Goal: Transaction & Acquisition: Purchase product/service

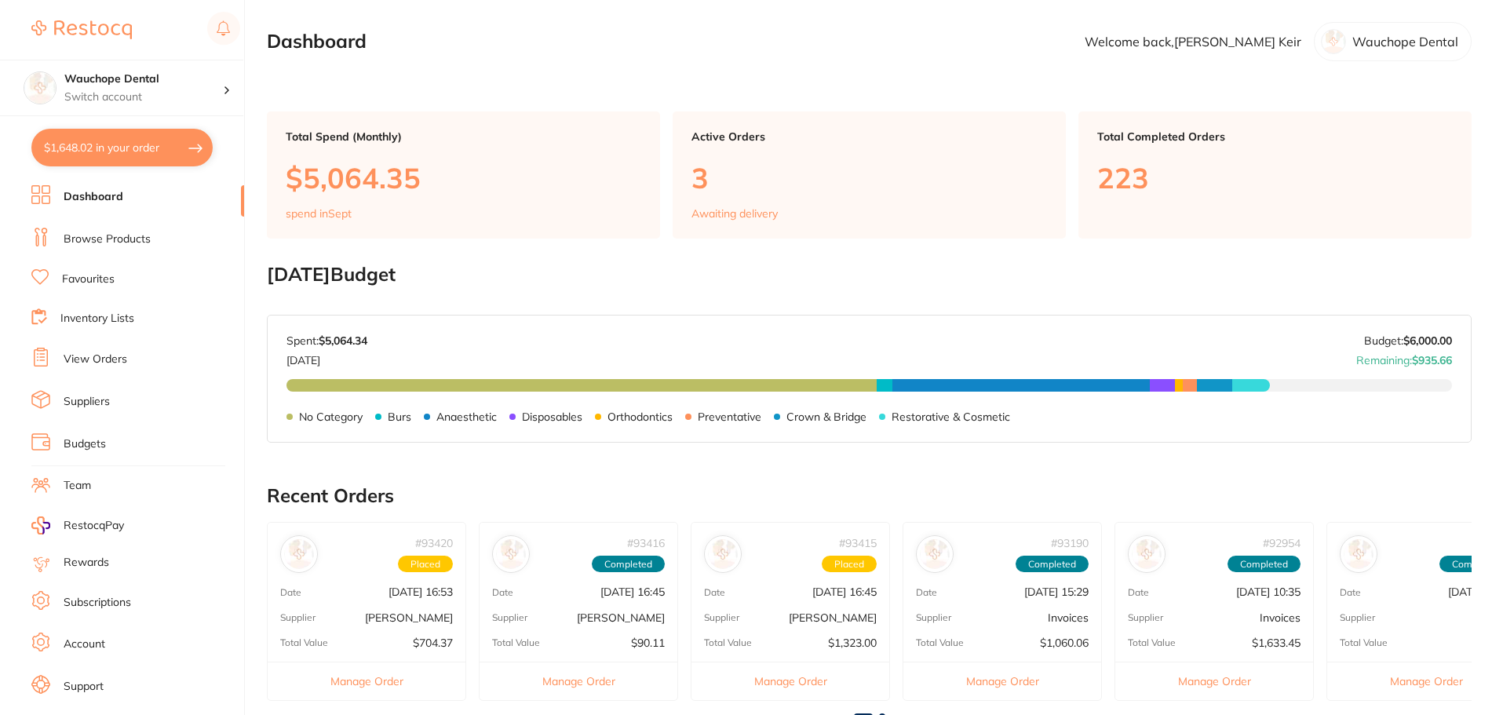
click at [94, 240] on link "Browse Products" at bounding box center [107, 240] width 87 height 16
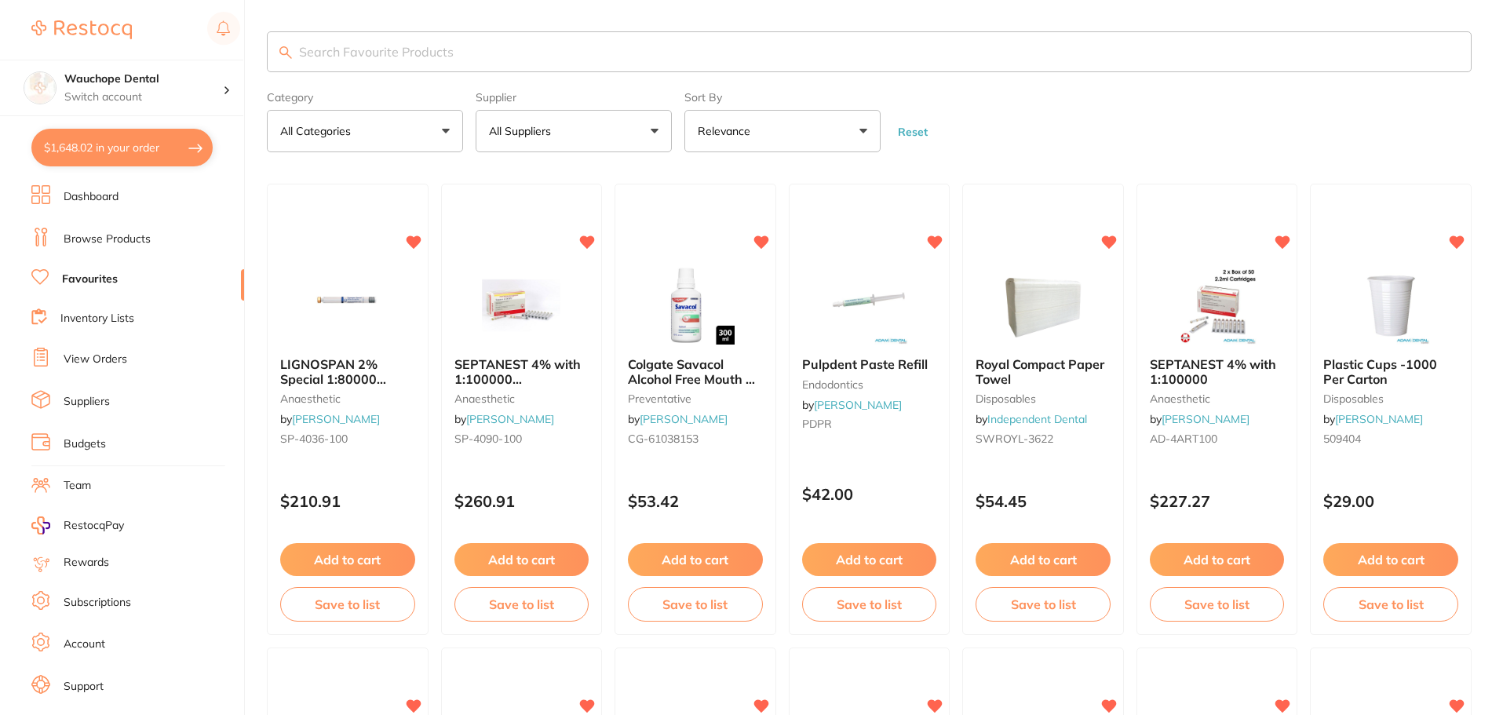
click at [442, 63] on input "search" at bounding box center [869, 51] width 1205 height 41
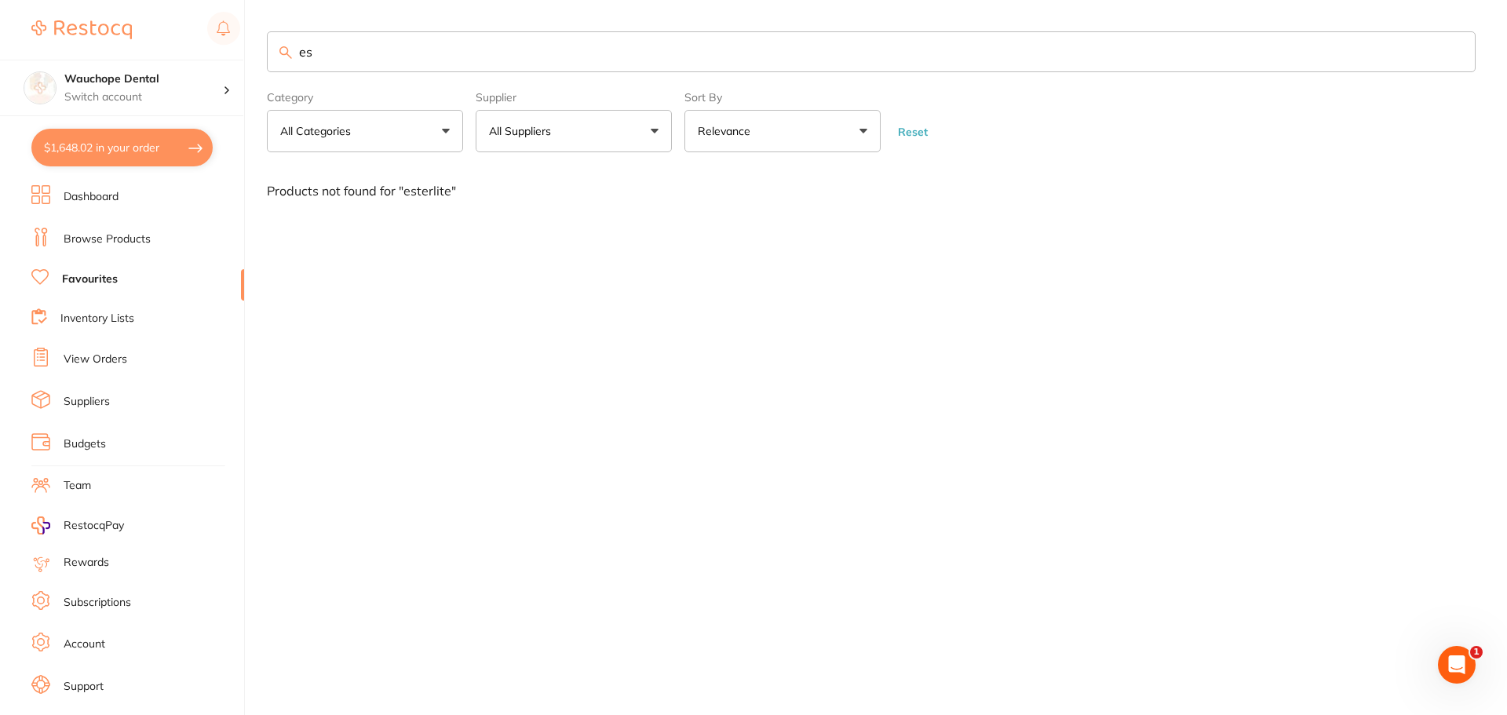
type input "e"
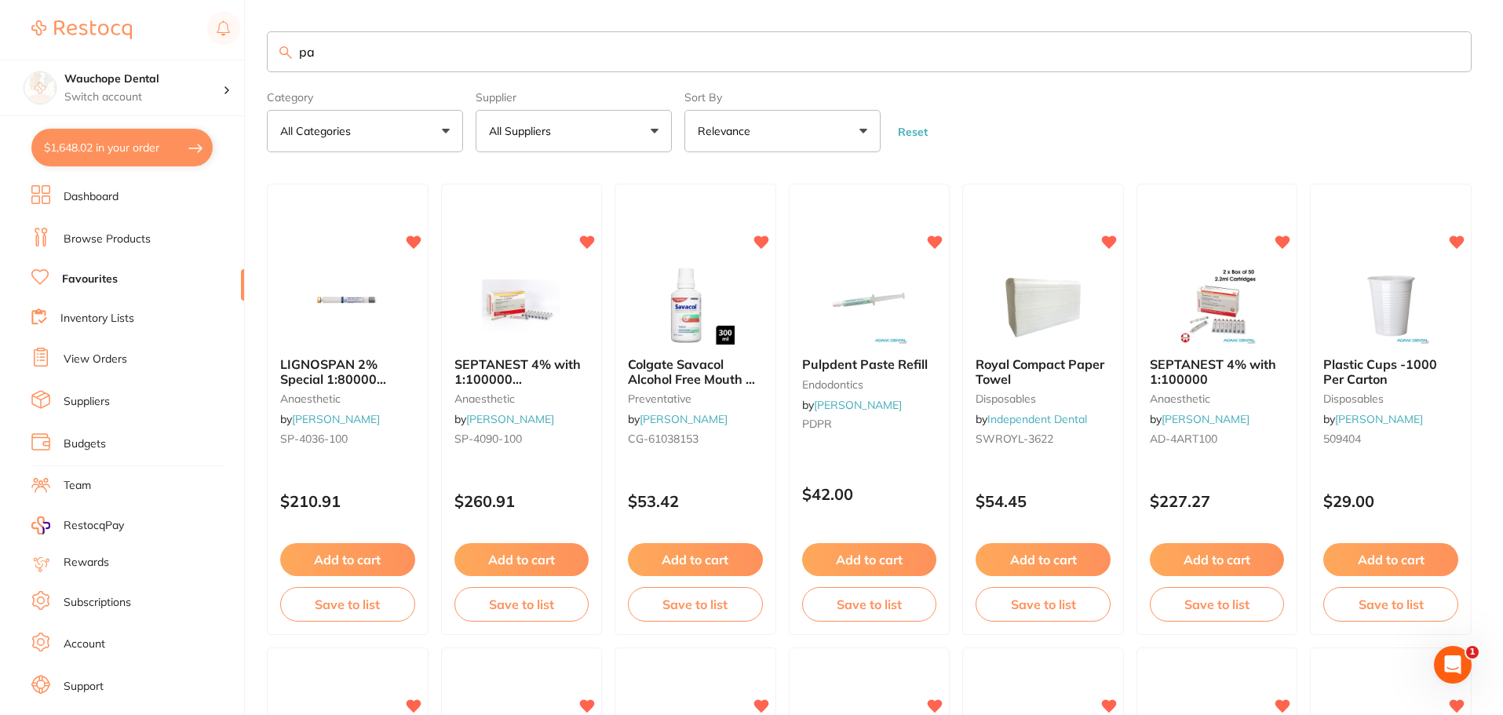
type input "pa2"
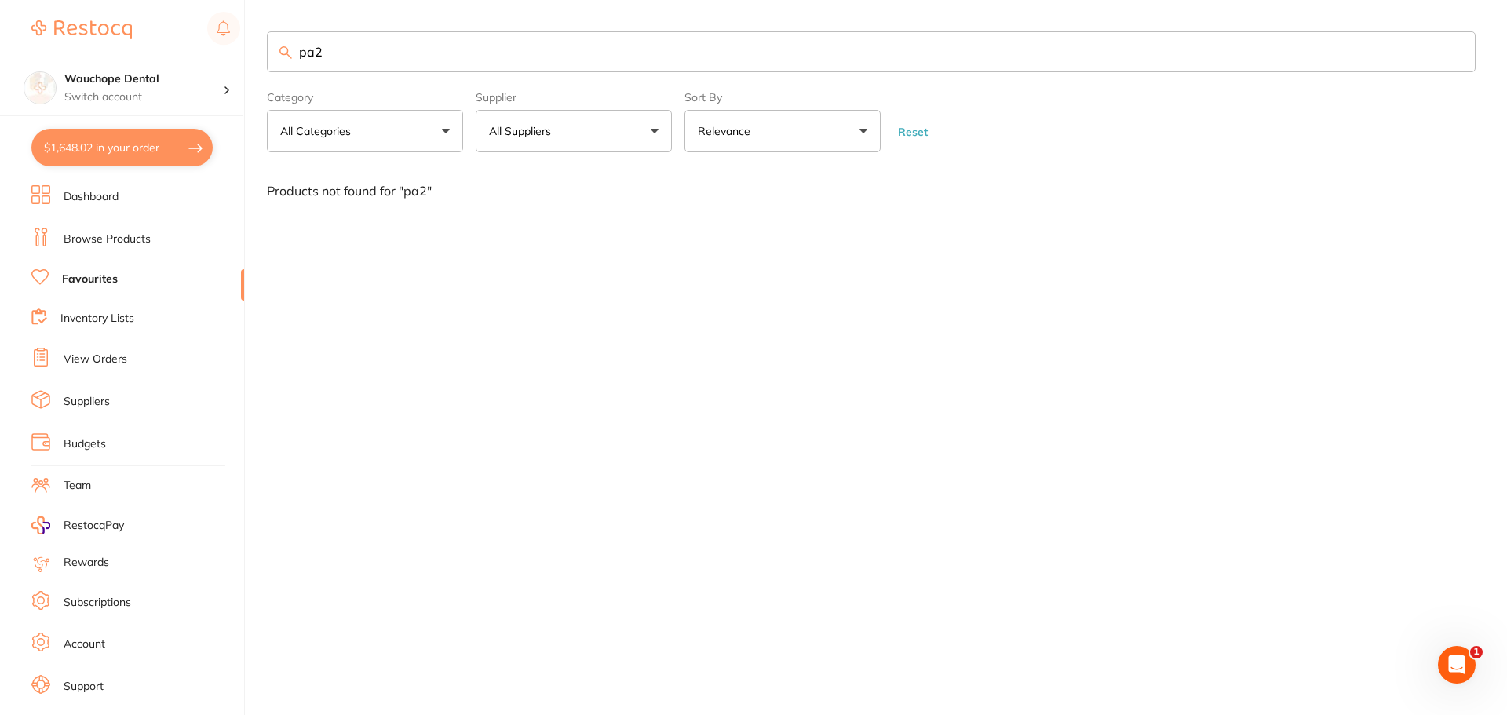
click at [331, 53] on input "pa2" at bounding box center [871, 51] width 1209 height 41
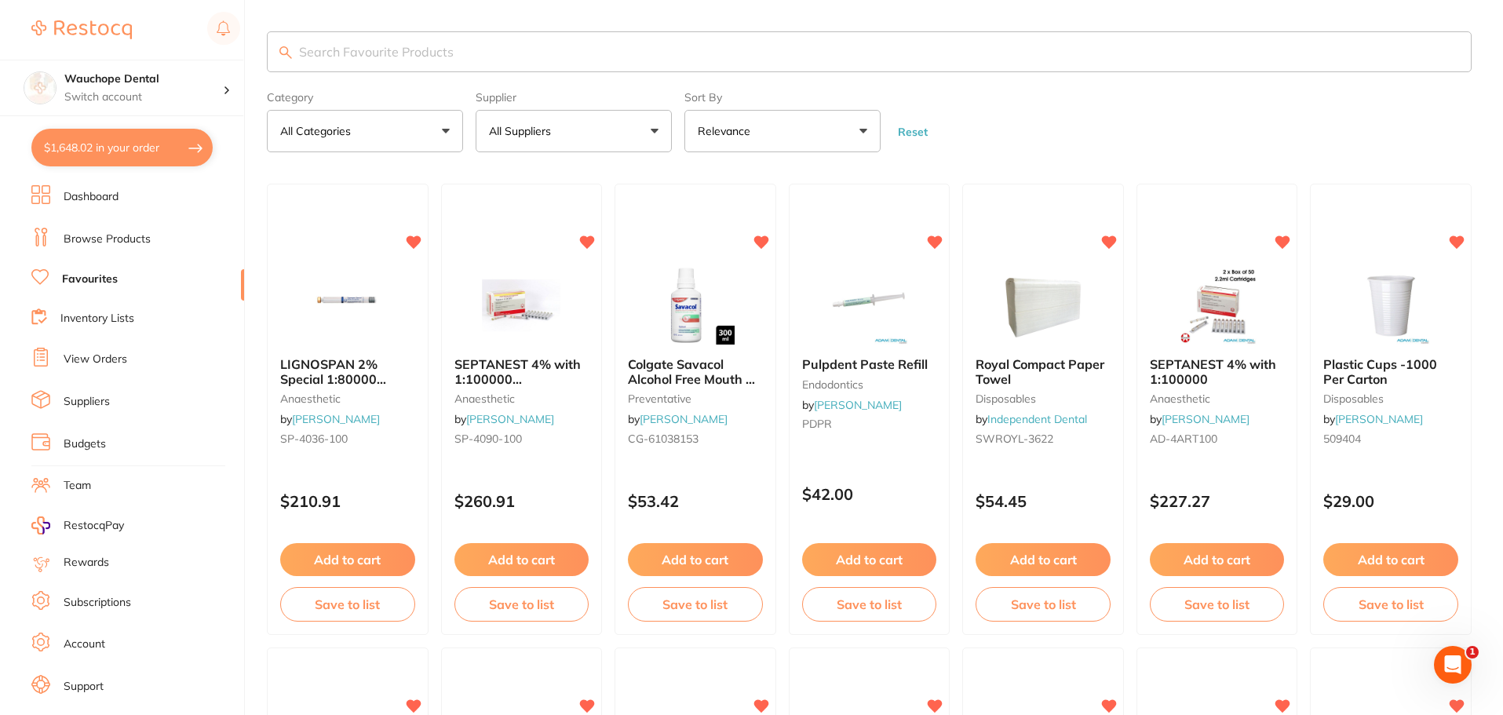
click at [419, 47] on input "search" at bounding box center [869, 51] width 1205 height 41
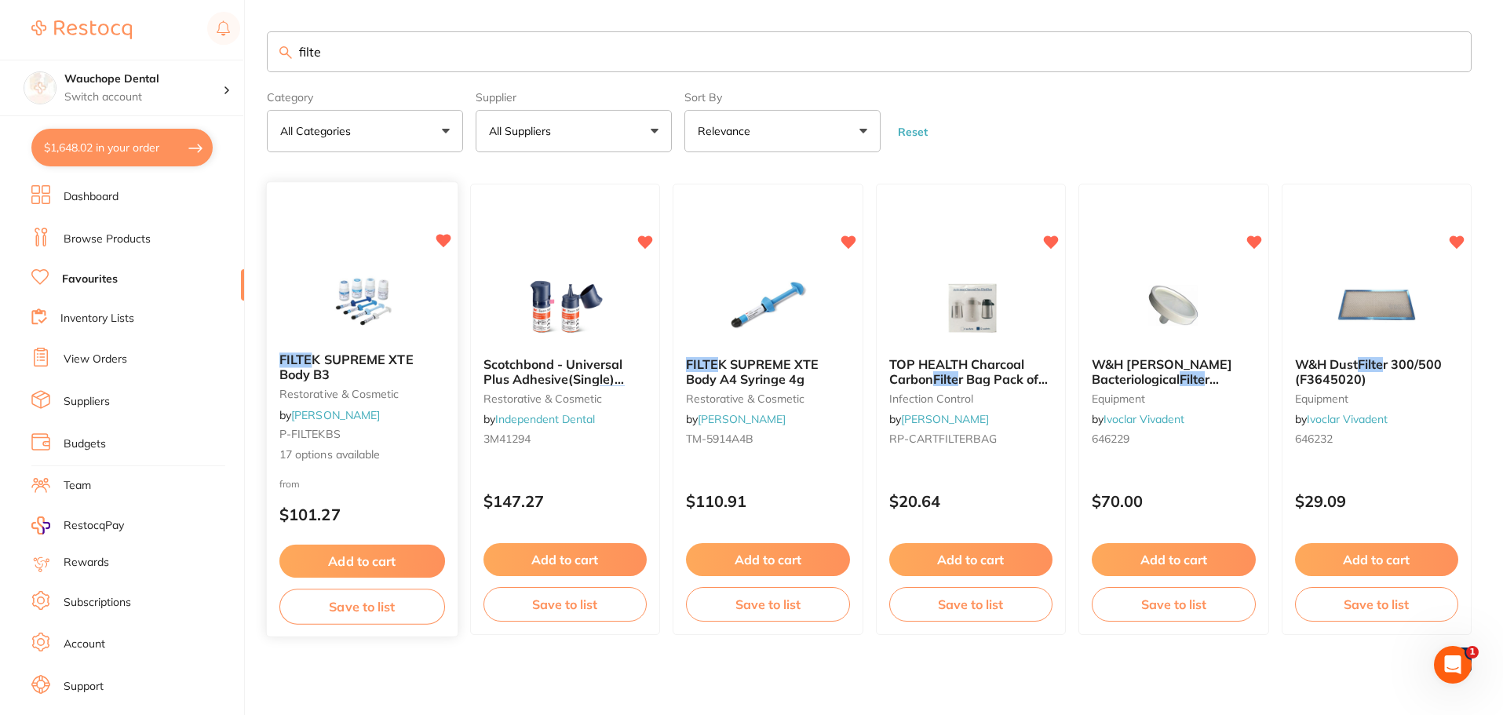
type input "filte"
click at [321, 276] on img at bounding box center [362, 300] width 103 height 79
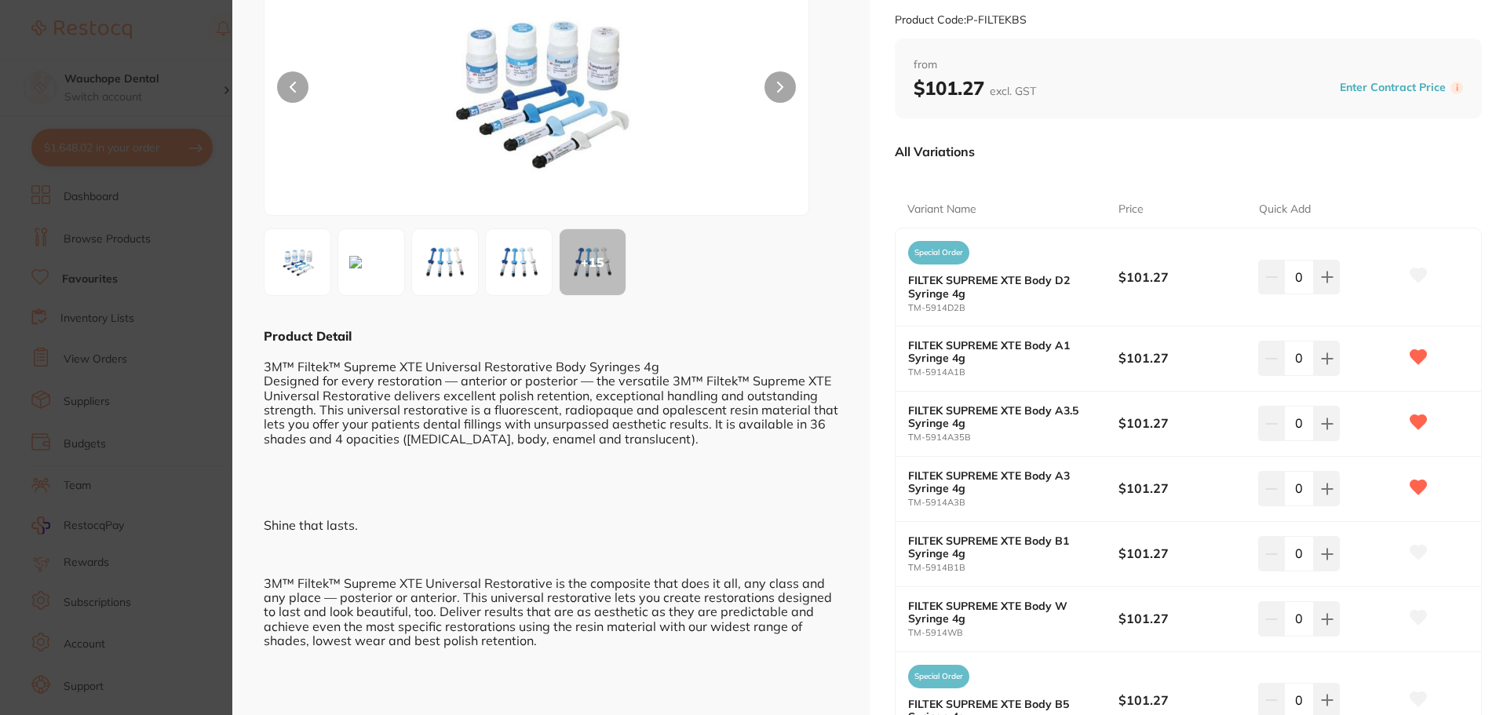
scroll to position [157, 0]
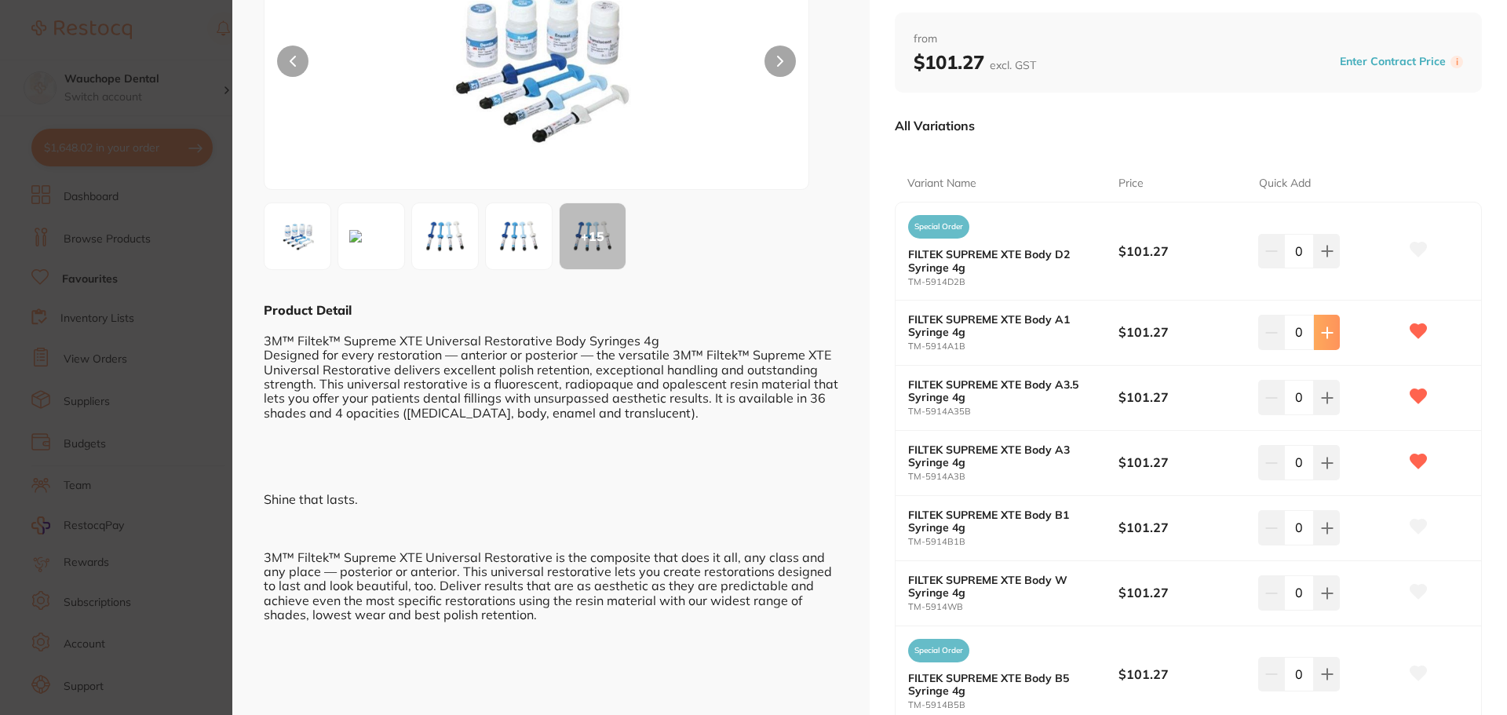
click at [1321, 331] on icon at bounding box center [1327, 333] width 13 height 13
type input "1"
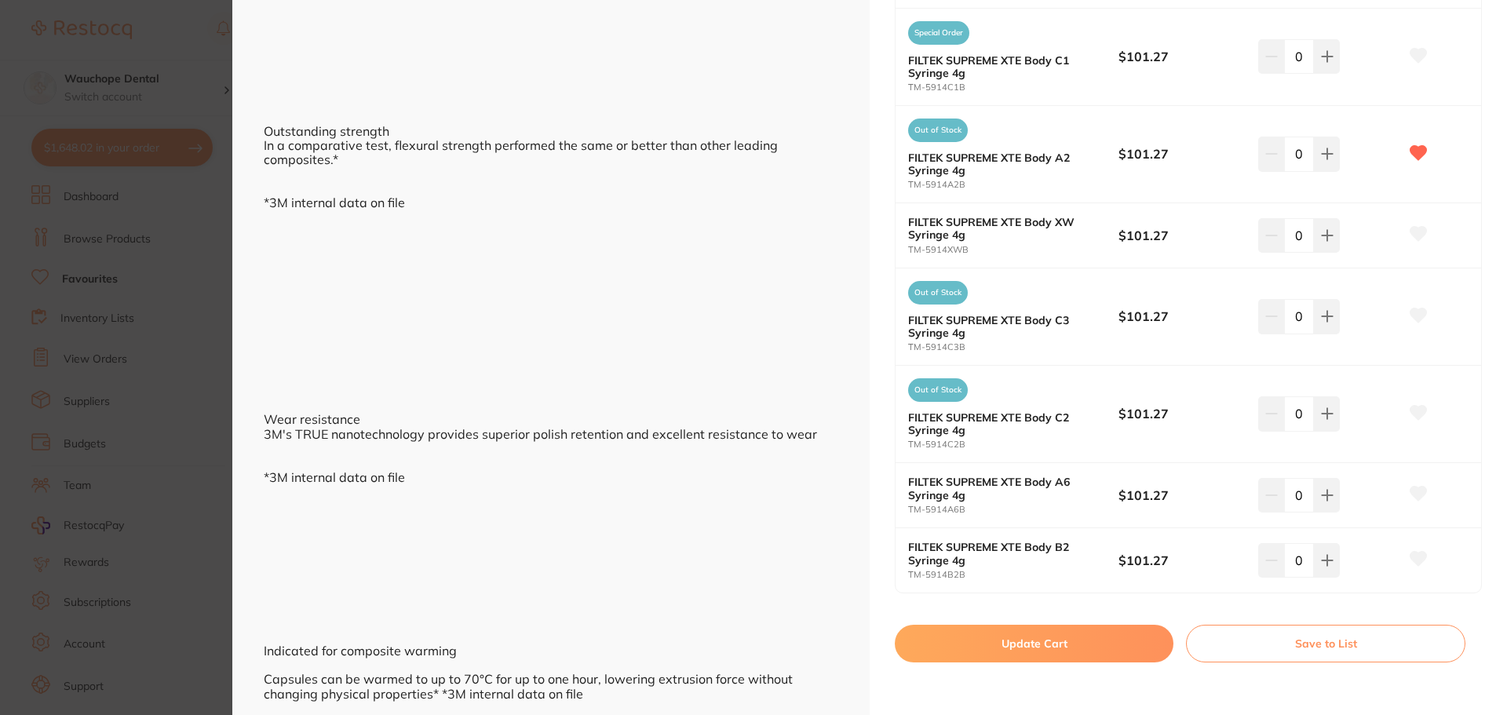
scroll to position [1335, 0]
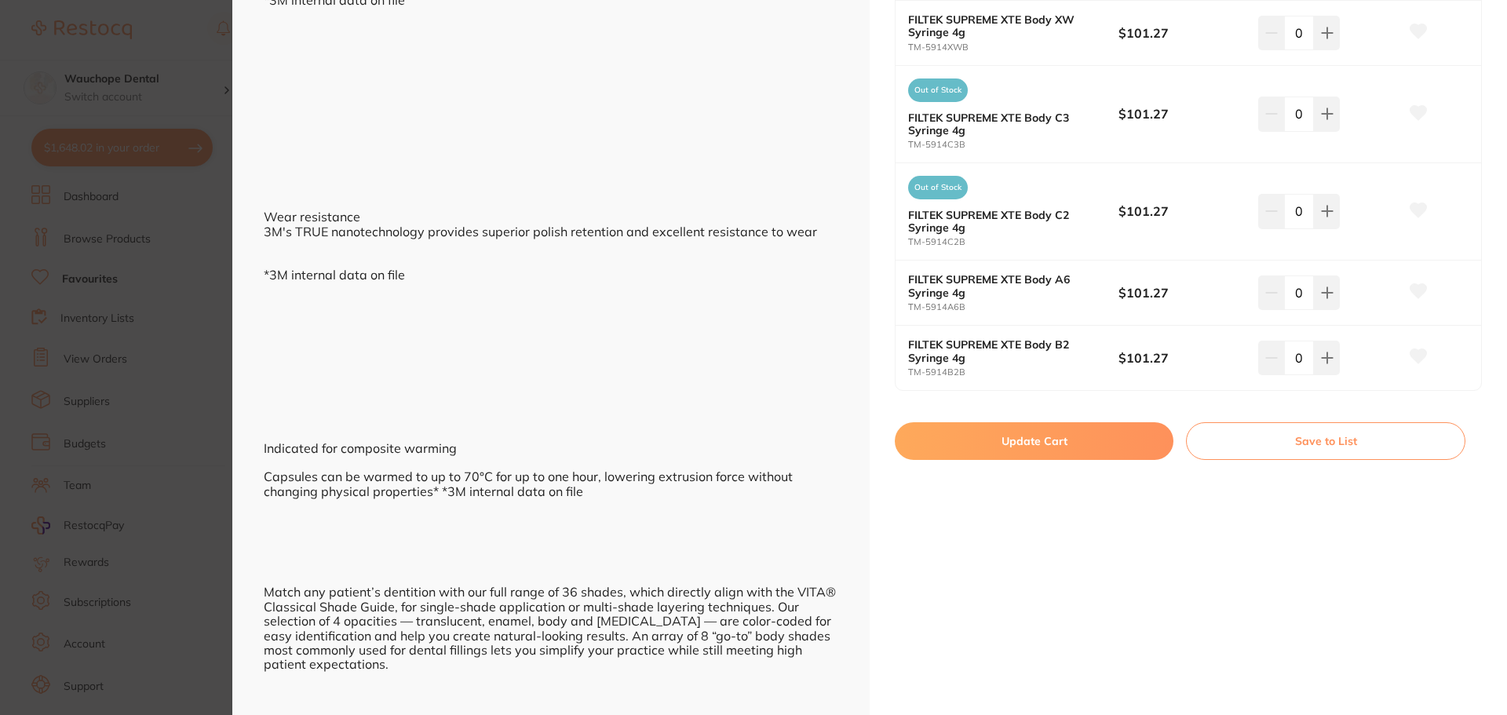
click at [1098, 449] on button "Update Cart" at bounding box center [1034, 441] width 279 height 38
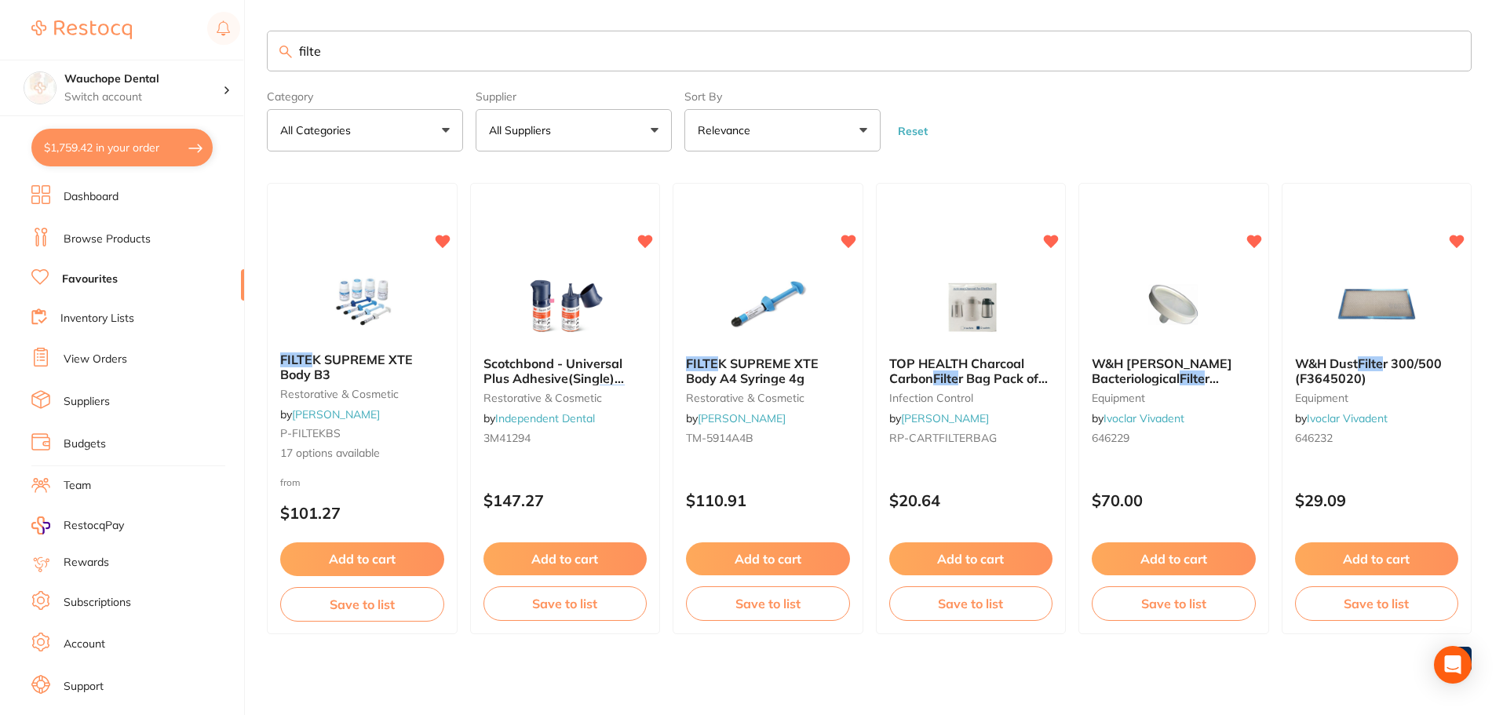
click at [434, 64] on input "filte" at bounding box center [869, 51] width 1205 height 41
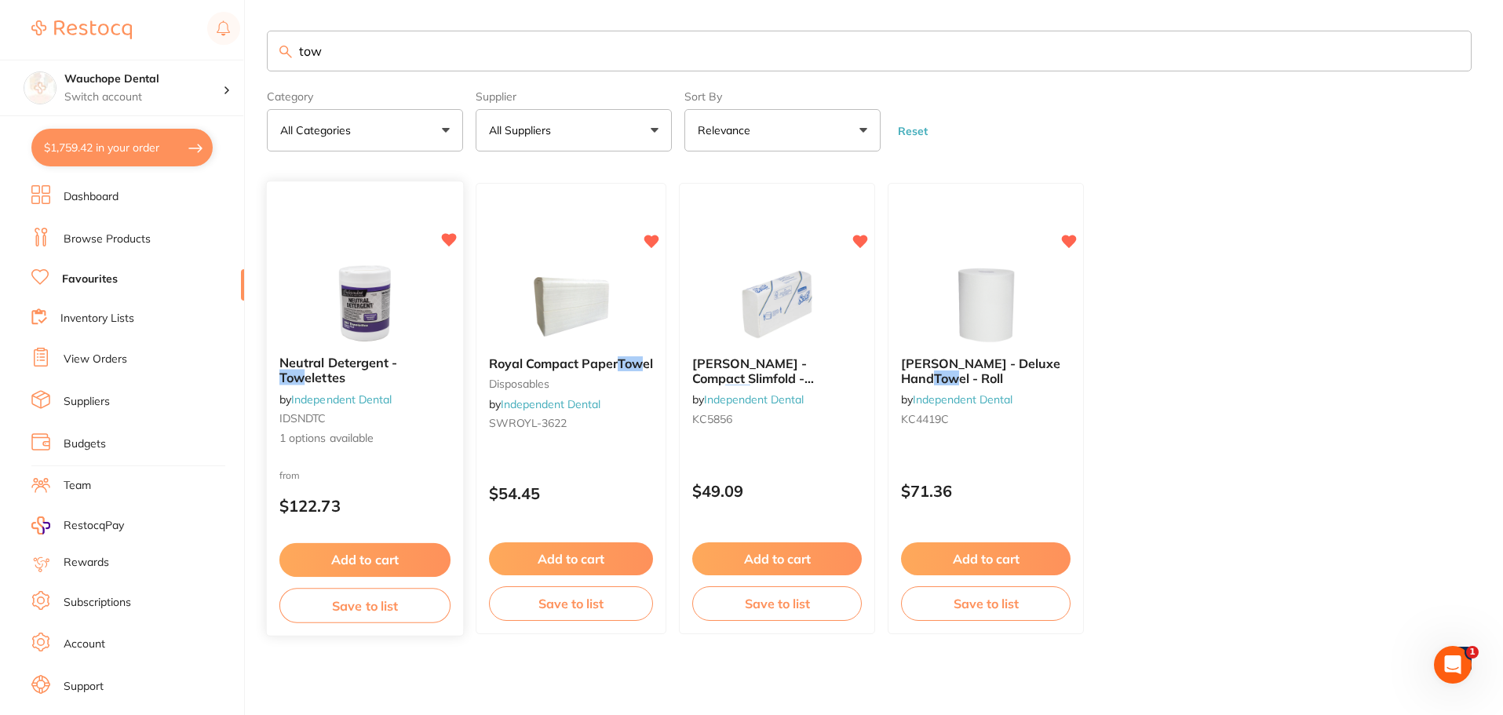
type input "tow"
click at [402, 548] on button "Add to cart" at bounding box center [364, 560] width 171 height 34
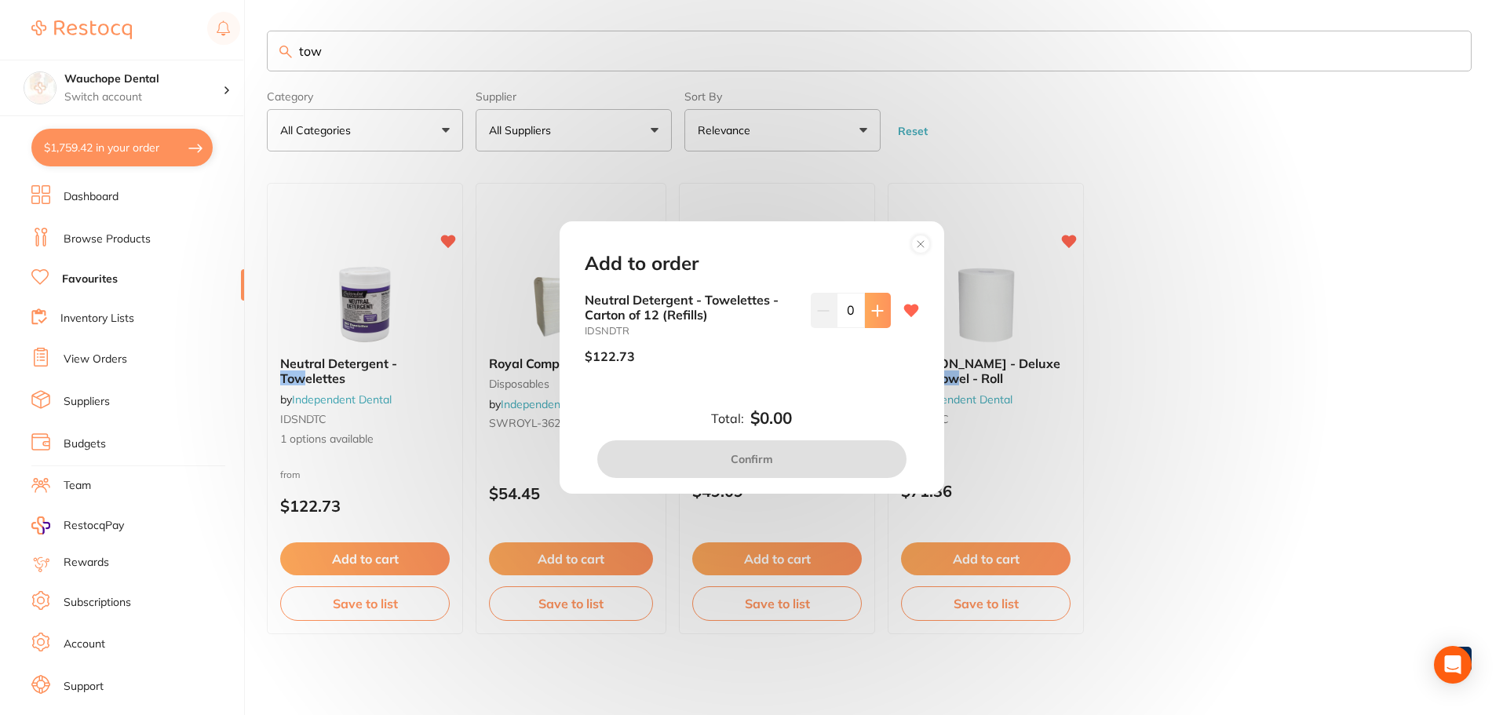
click at [865, 318] on button at bounding box center [878, 310] width 26 height 35
type input "1"
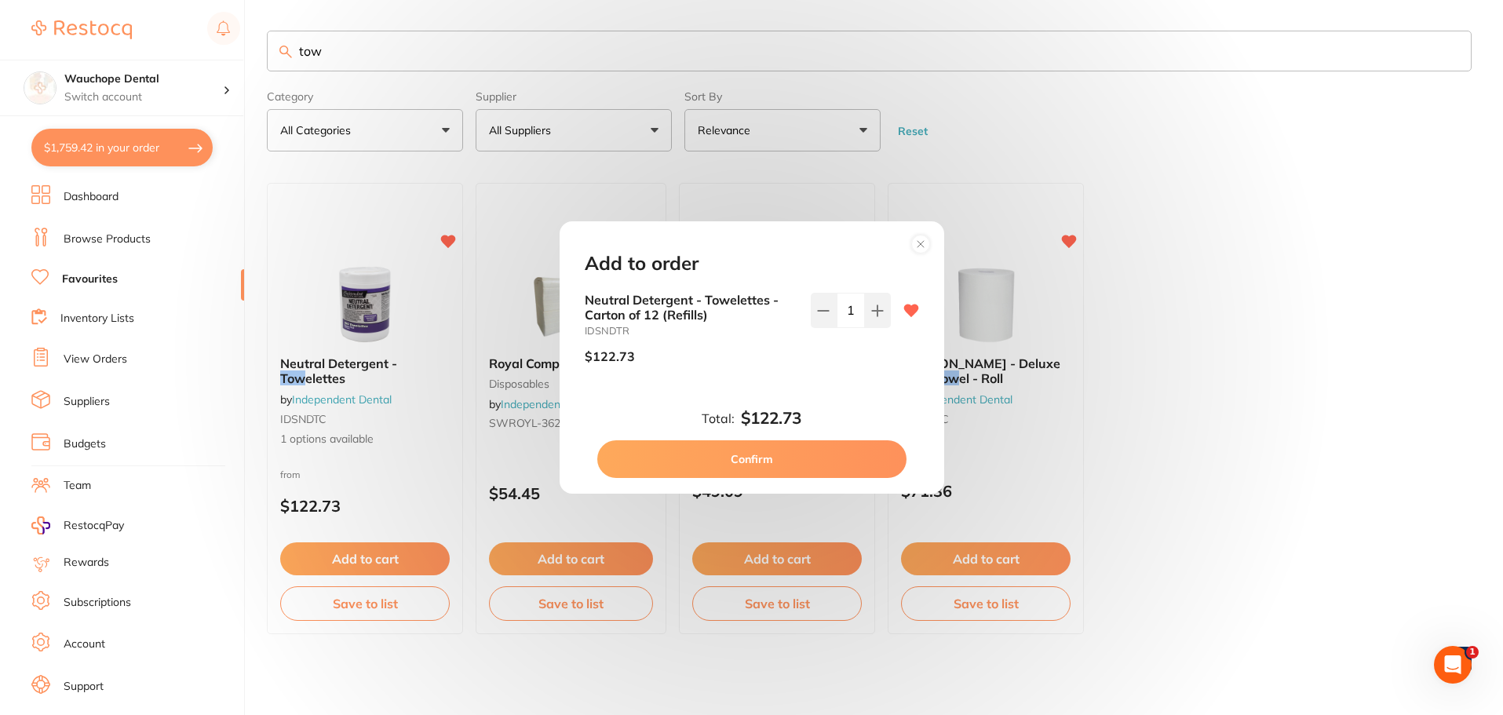
click at [802, 446] on button "Confirm" at bounding box center [751, 459] width 309 height 38
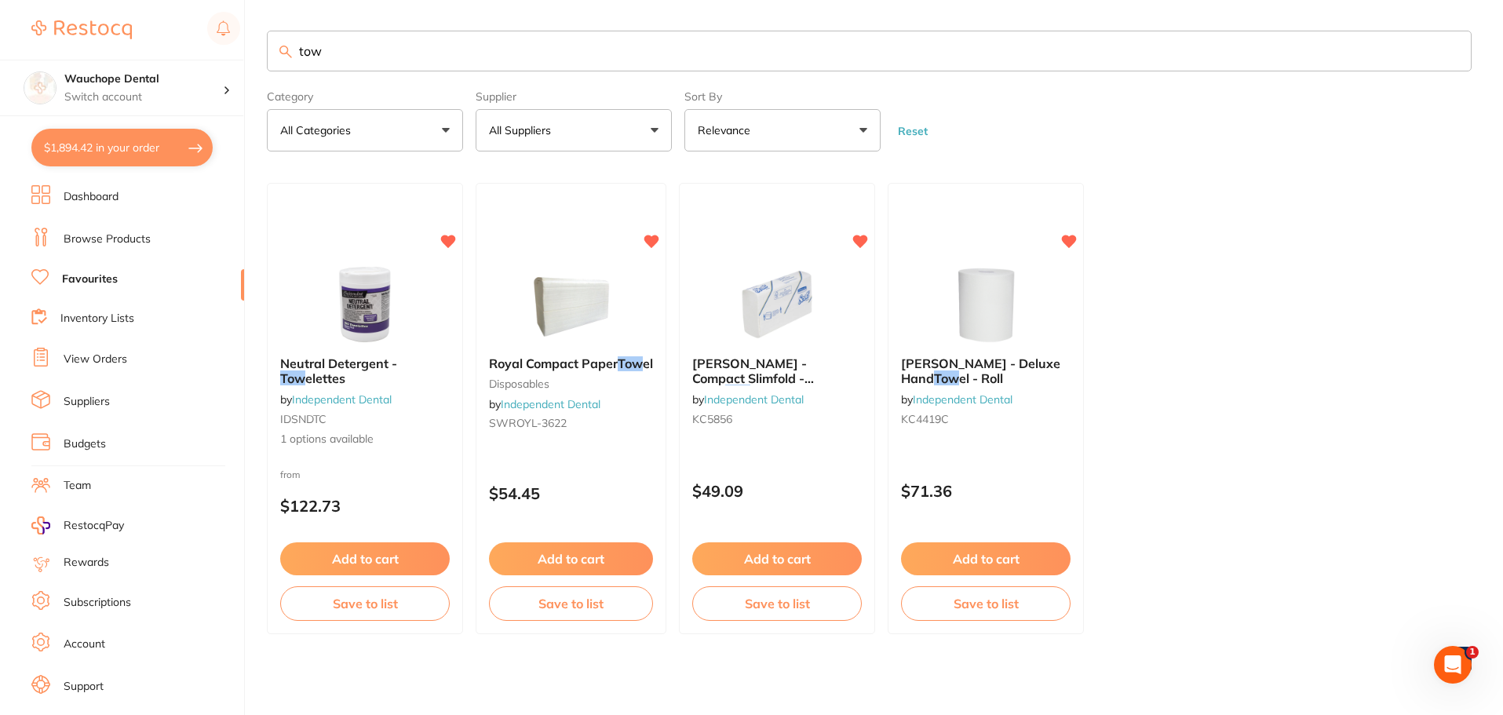
click at [338, 47] on input "tow" at bounding box center [869, 51] width 1205 height 41
click at [338, 49] on input "tow" at bounding box center [869, 51] width 1205 height 41
type input "t"
